Goal: Information Seeking & Learning: Learn about a topic

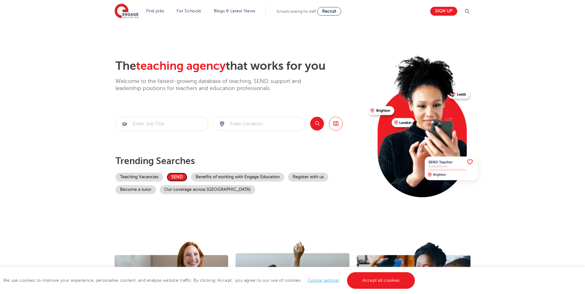
click at [175, 174] on link "SEND" at bounding box center [177, 177] width 21 height 9
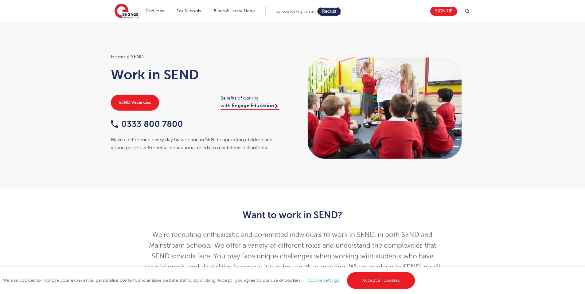
click at [329, 12] on span "Recruit" at bounding box center [329, 11] width 14 height 5
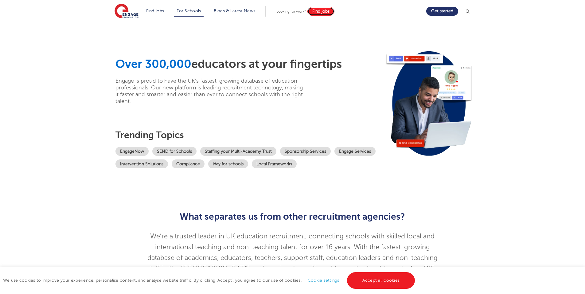
click at [325, 15] on link "Find jobs" at bounding box center [321, 11] width 27 height 9
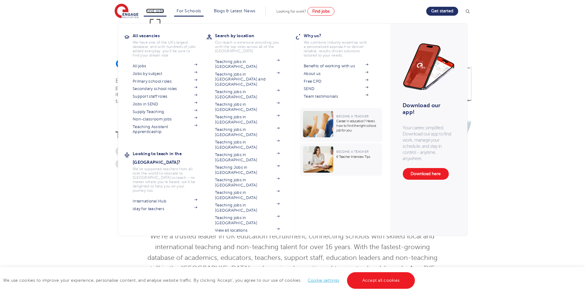
click at [155, 13] on link "Find jobs" at bounding box center [155, 11] width 18 height 5
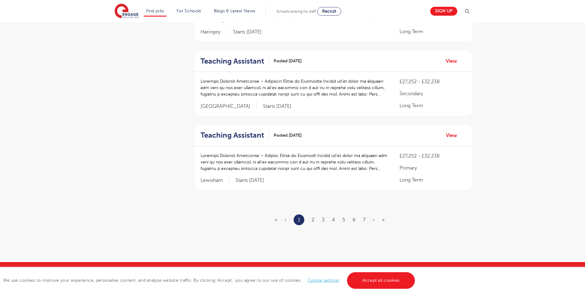
scroll to position [707, 0]
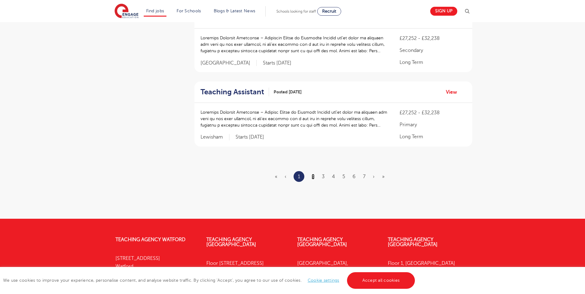
click at [313, 175] on link "2" at bounding box center [313, 177] width 3 height 6
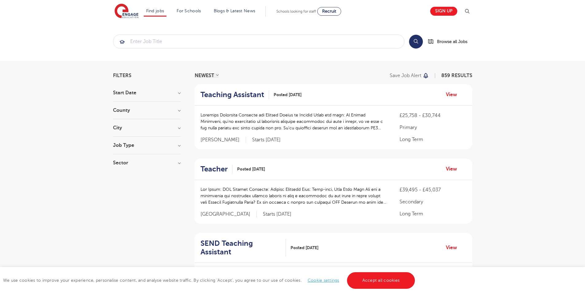
click at [124, 129] on h3 "City" at bounding box center [147, 127] width 68 height 5
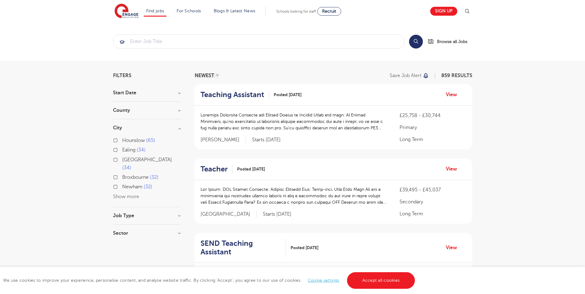
click at [115, 194] on button "Show more" at bounding box center [126, 197] width 26 height 6
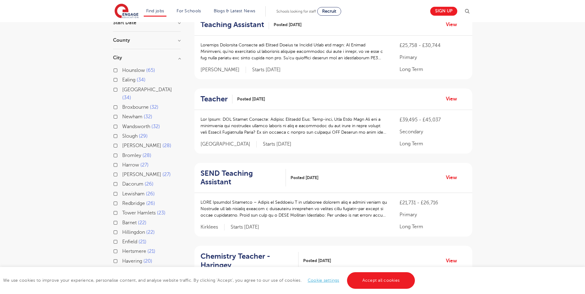
scroll to position [92, 0]
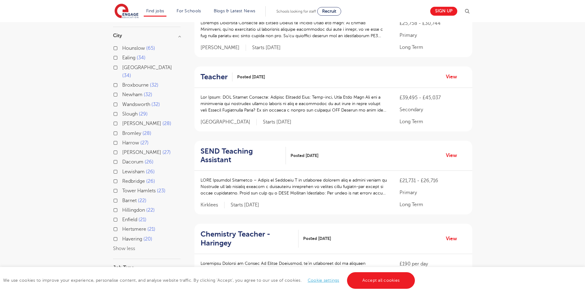
click at [120, 246] on button "Show less" at bounding box center [124, 249] width 22 height 6
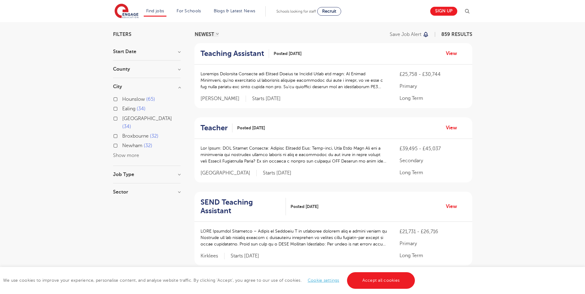
scroll to position [0, 0]
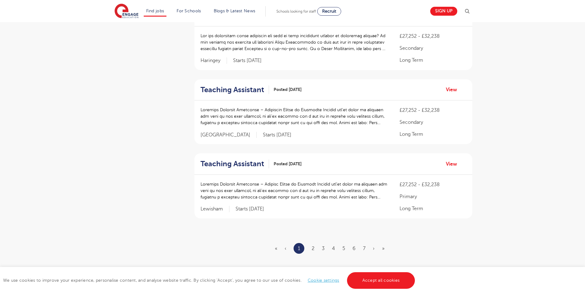
scroll to position [676, 0]
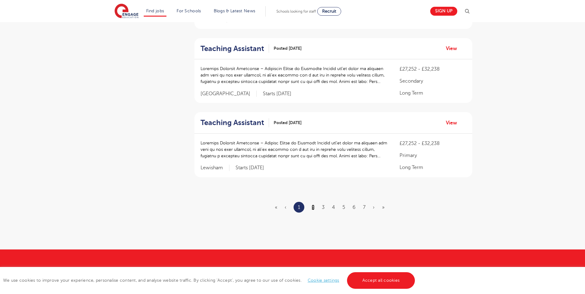
click at [314, 207] on link "2" at bounding box center [313, 208] width 3 height 6
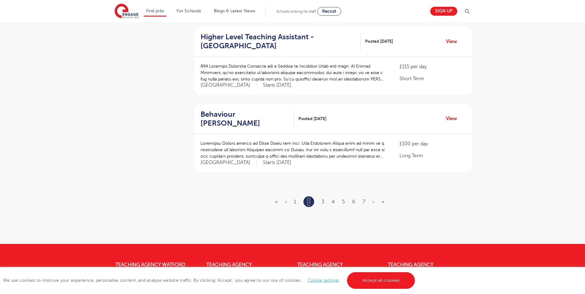
scroll to position [0, 0]
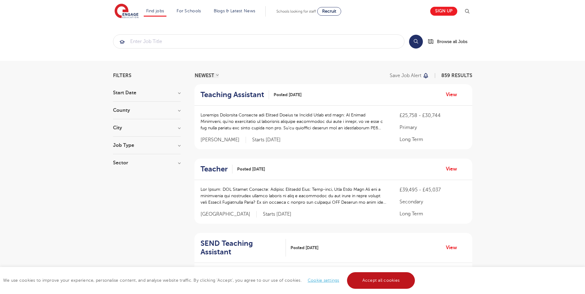
click at [373, 276] on link "Accept all cookies" at bounding box center [381, 280] width 68 height 17
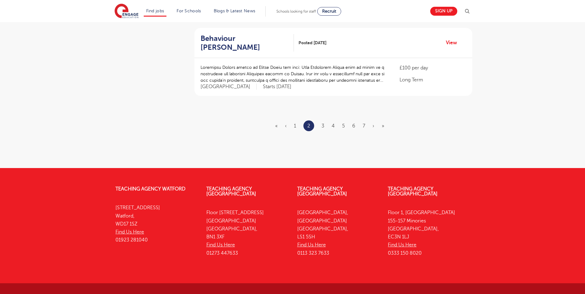
scroll to position [738, 0]
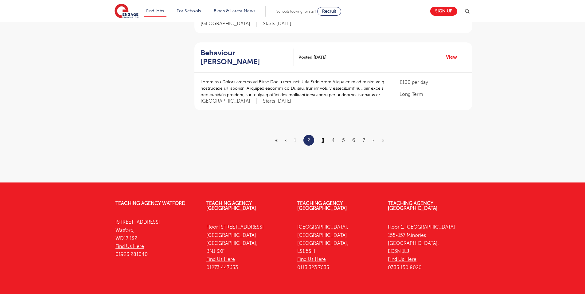
click at [324, 142] on link "3" at bounding box center [323, 141] width 3 height 6
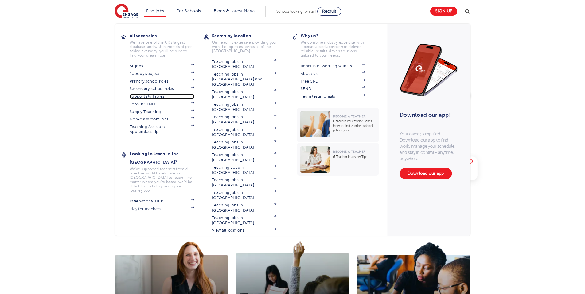
click at [144, 96] on link "Support staff roles" at bounding box center [162, 96] width 65 height 5
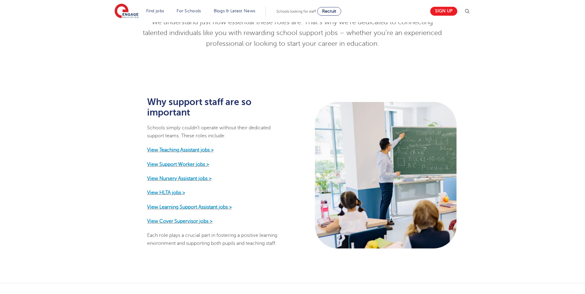
scroll to position [246, 0]
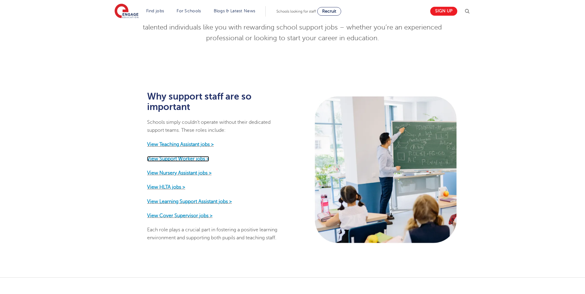
click at [178, 156] on strong "View Support Worker jobs >" at bounding box center [178, 159] width 62 height 6
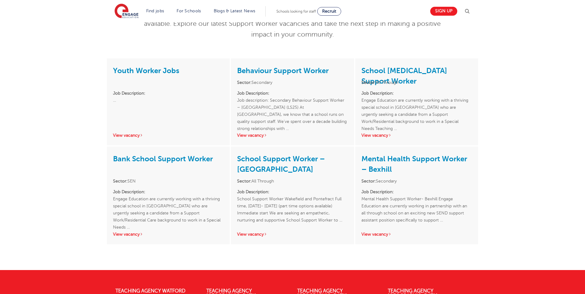
scroll to position [92, 0]
